Goal: Task Accomplishment & Management: Manage account settings

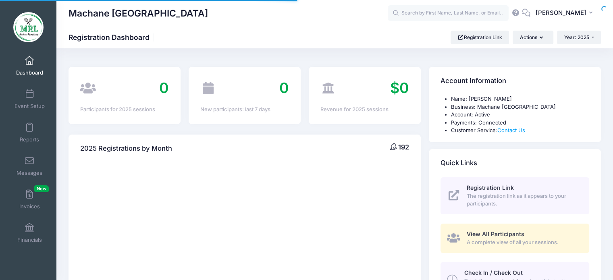
select select
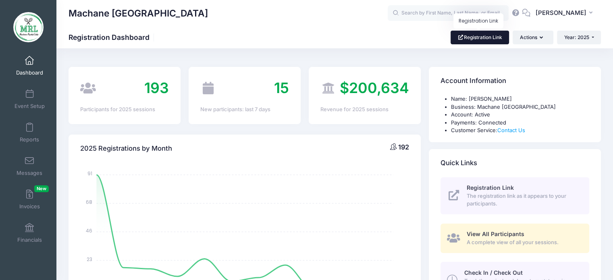
click at [500, 35] on link "Registration Link" at bounding box center [479, 38] width 58 height 14
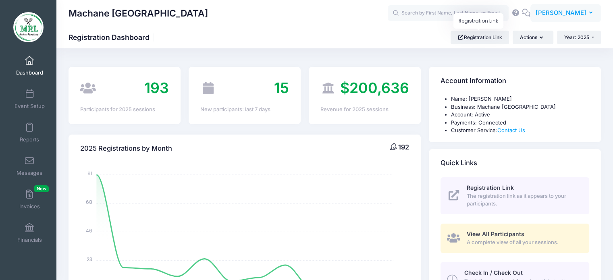
click at [572, 18] on button "MT Miriam Twersky" at bounding box center [565, 13] width 70 height 19
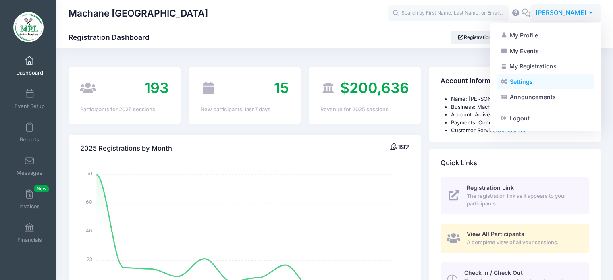
click at [528, 77] on link "Settings" at bounding box center [545, 81] width 98 height 15
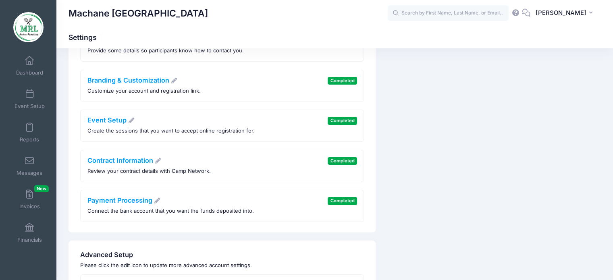
scroll to position [58, 0]
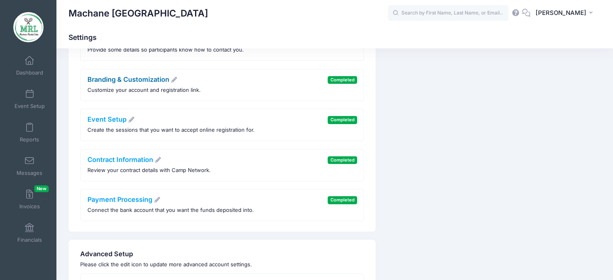
click at [133, 83] on link "Branding & Customization" at bounding box center [132, 79] width 90 height 8
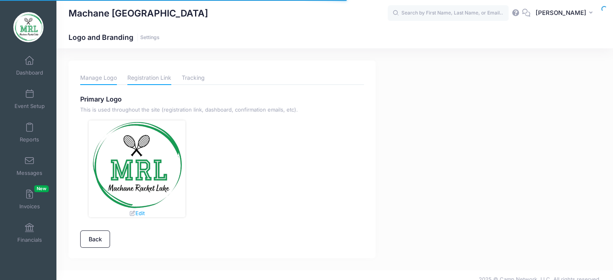
click at [153, 74] on link "Registration Link" at bounding box center [149, 78] width 44 height 14
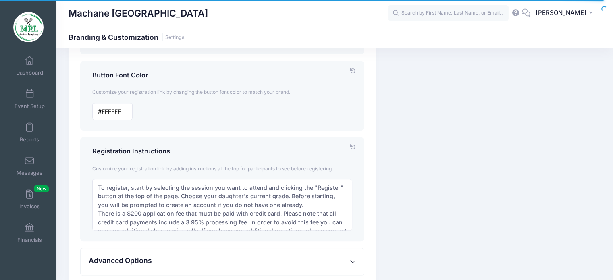
scroll to position [346, 0]
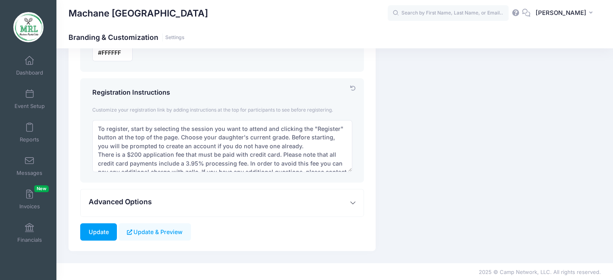
click at [136, 197] on span "Advanced Options" at bounding box center [120, 201] width 63 height 8
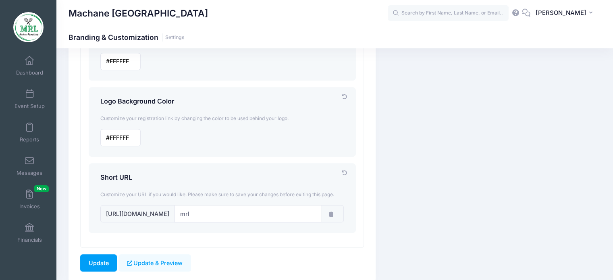
scroll to position [743, 0]
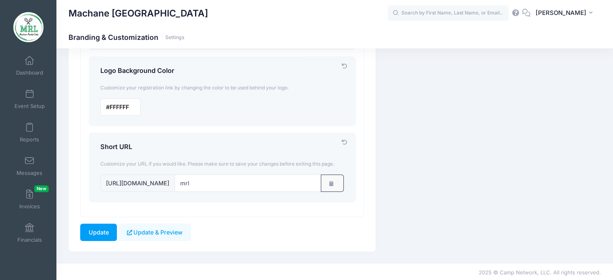
click at [328, 181] on button "button" at bounding box center [332, 182] width 23 height 17
